Goal: Task Accomplishment & Management: Manage account settings

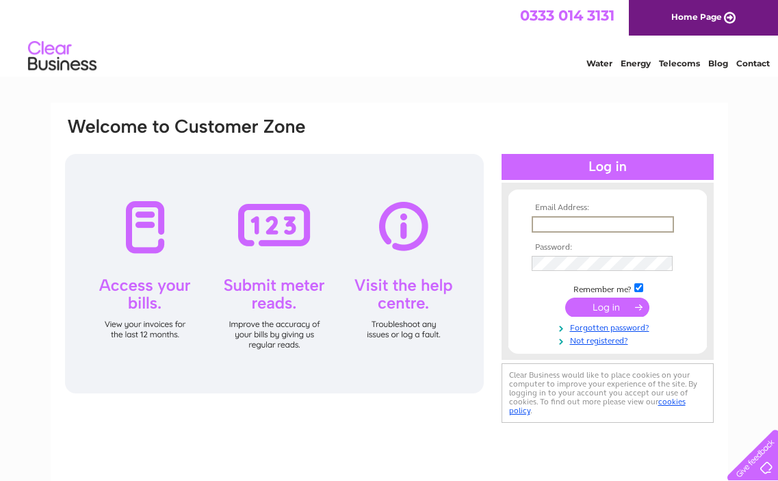
click at [546, 222] on input "text" at bounding box center [603, 224] width 142 height 16
type input "jamieandrosiefinch@tiscali.co.uk"
click at [565, 223] on input "jamieandrosiefinch@tiscali.co.uk" at bounding box center [602, 223] width 141 height 15
click at [565, 298] on input "submit" at bounding box center [607, 307] width 84 height 19
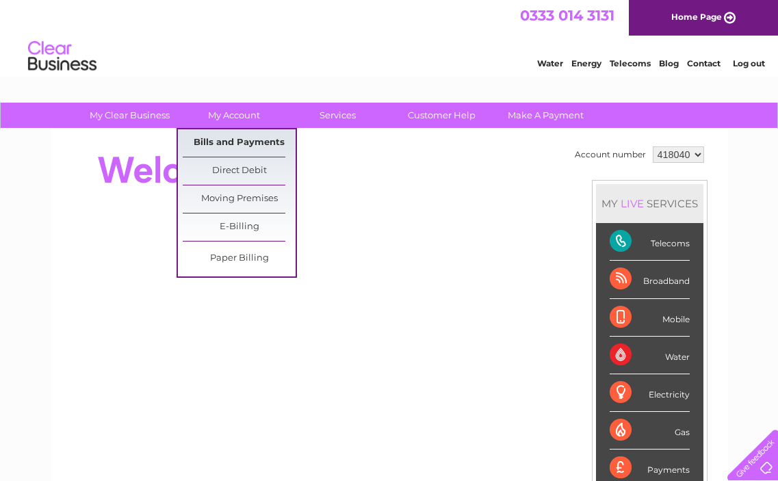
click at [230, 143] on link "Bills and Payments" at bounding box center [239, 142] width 113 height 27
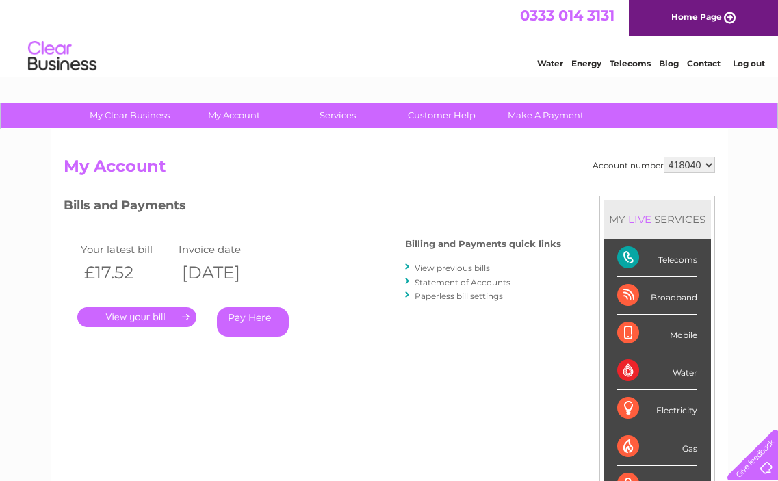
click at [133, 318] on link "." at bounding box center [136, 317] width 119 height 20
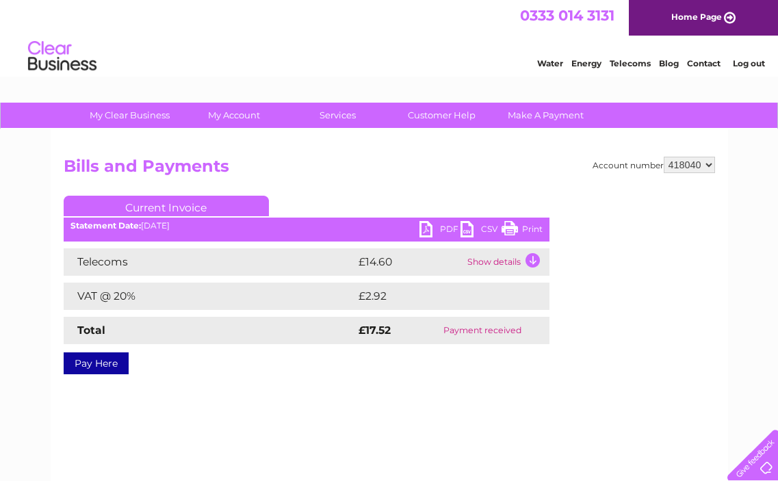
click at [532, 256] on td "Show details" at bounding box center [507, 261] width 86 height 27
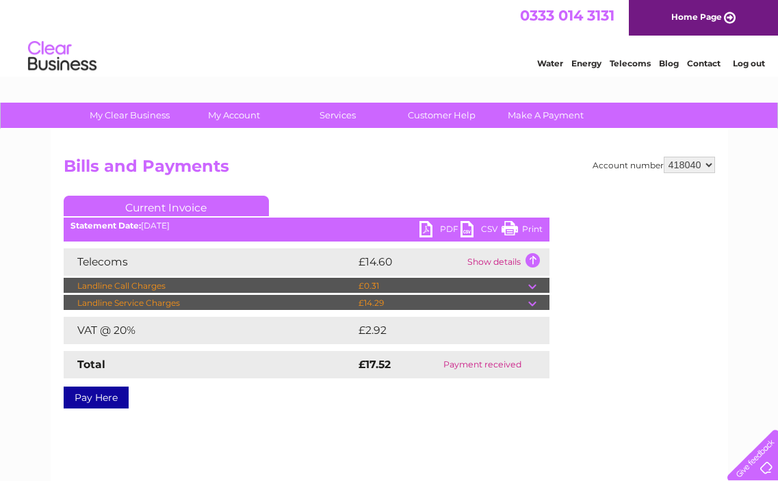
click at [526, 229] on link "Print" at bounding box center [522, 231] width 41 height 20
